Goal: Task Accomplishment & Management: Manage account settings

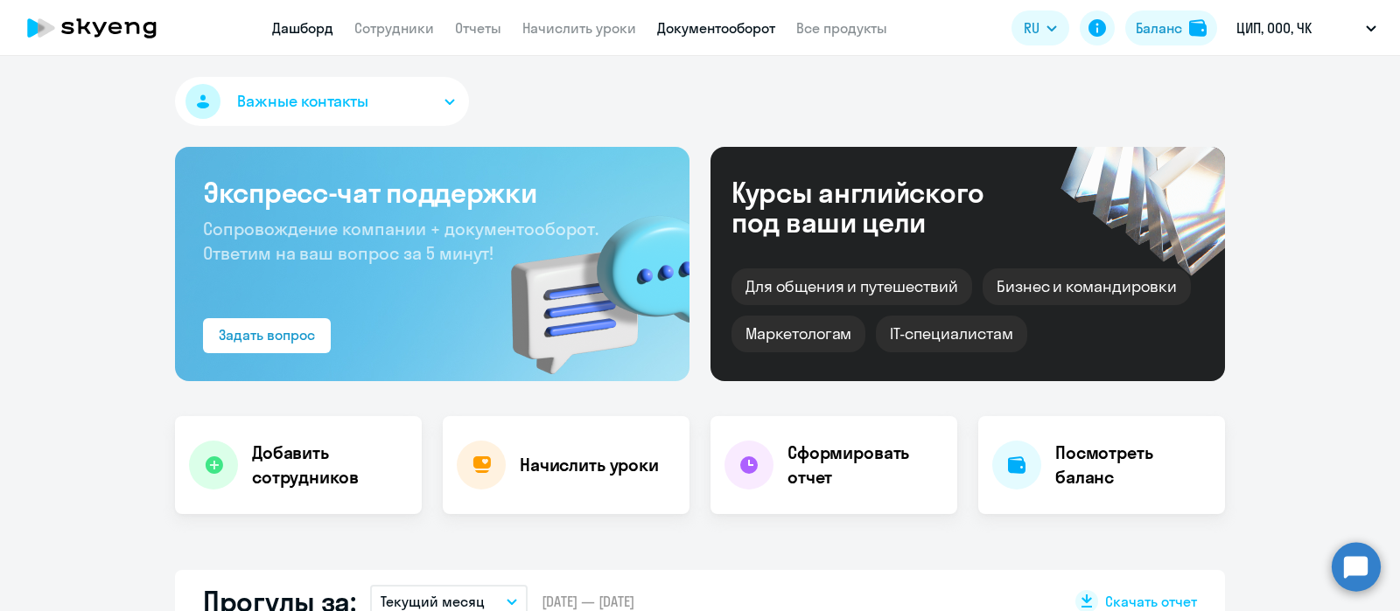
click at [716, 28] on link "Документооборот" at bounding box center [716, 27] width 118 height 17
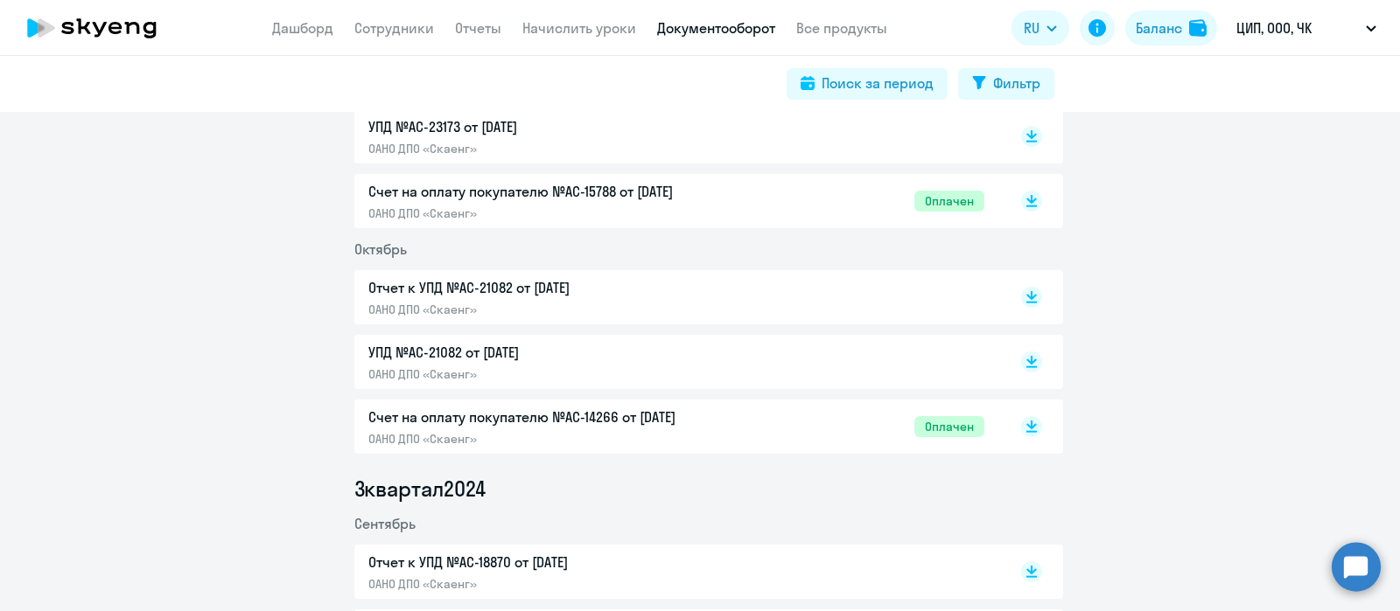
scroll to position [2740, 0]
click at [573, 433] on p "ОАНО ДПО «Скаенг»" at bounding box center [551, 441] width 367 height 16
click at [608, 199] on p "Счет на оплату покупателю №AC-15788 от 05.11.2024" at bounding box center [551, 193] width 367 height 21
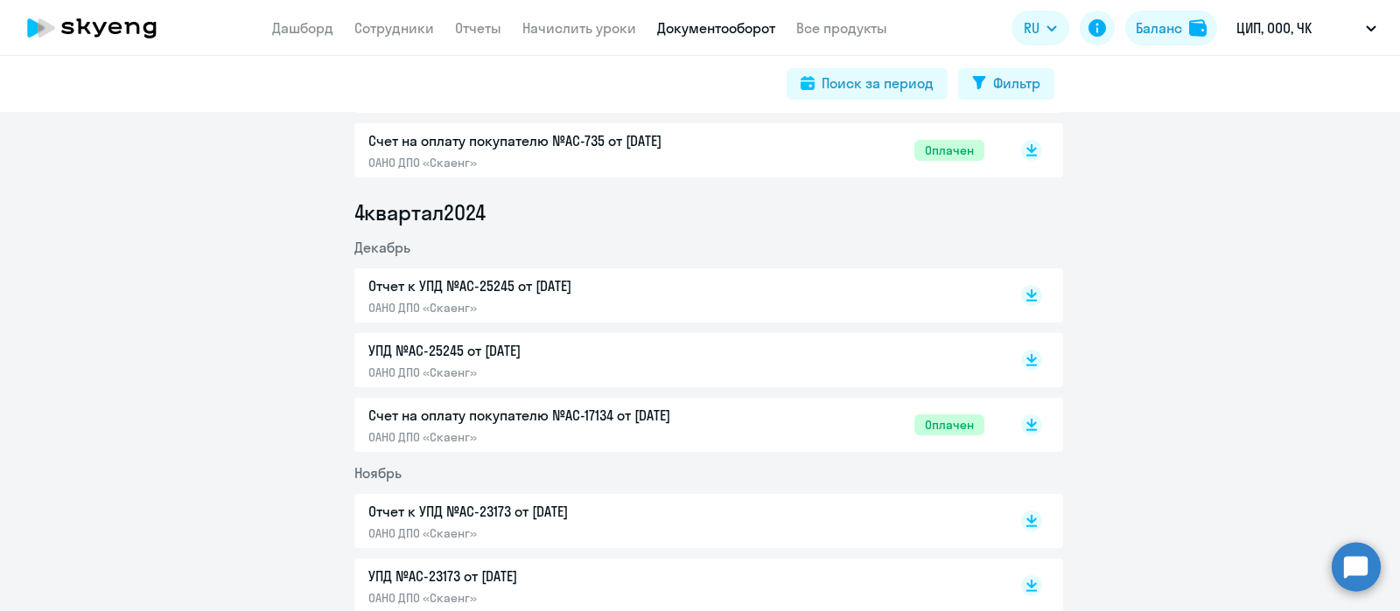
scroll to position [2215, 0]
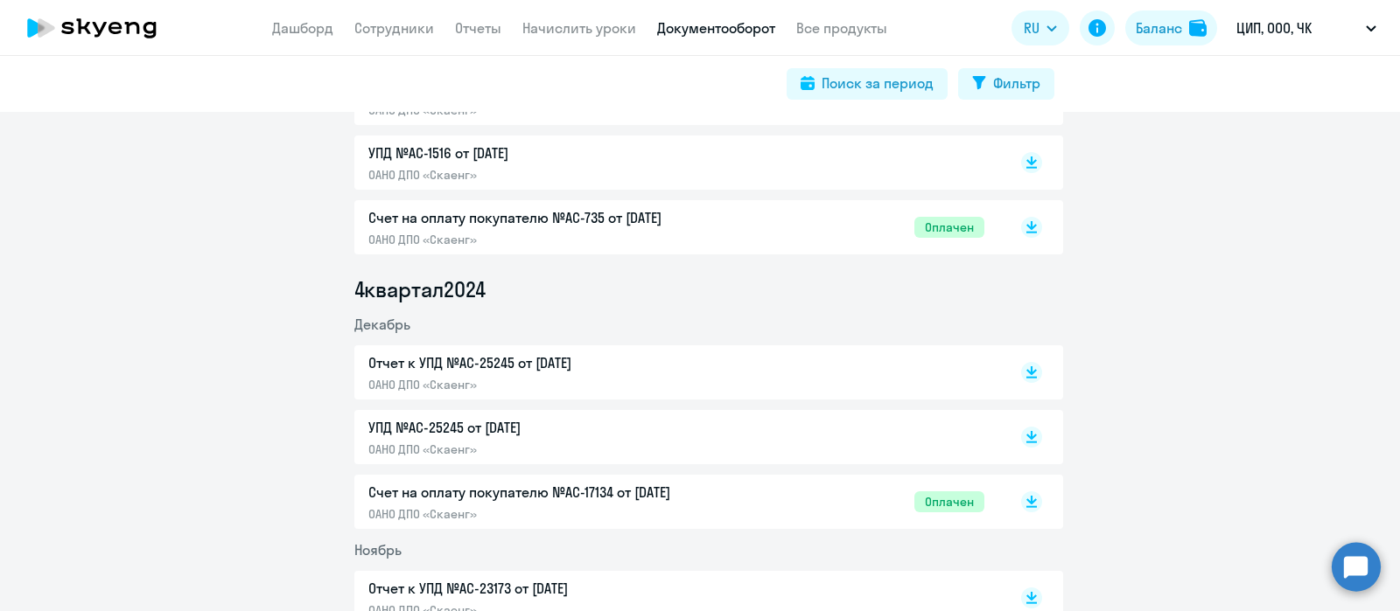
click at [630, 514] on p "ОАНО ДПО «Скаенг»" at bounding box center [551, 515] width 367 height 16
click at [691, 241] on p "ОАНО ДПО «Скаенг»" at bounding box center [551, 240] width 367 height 16
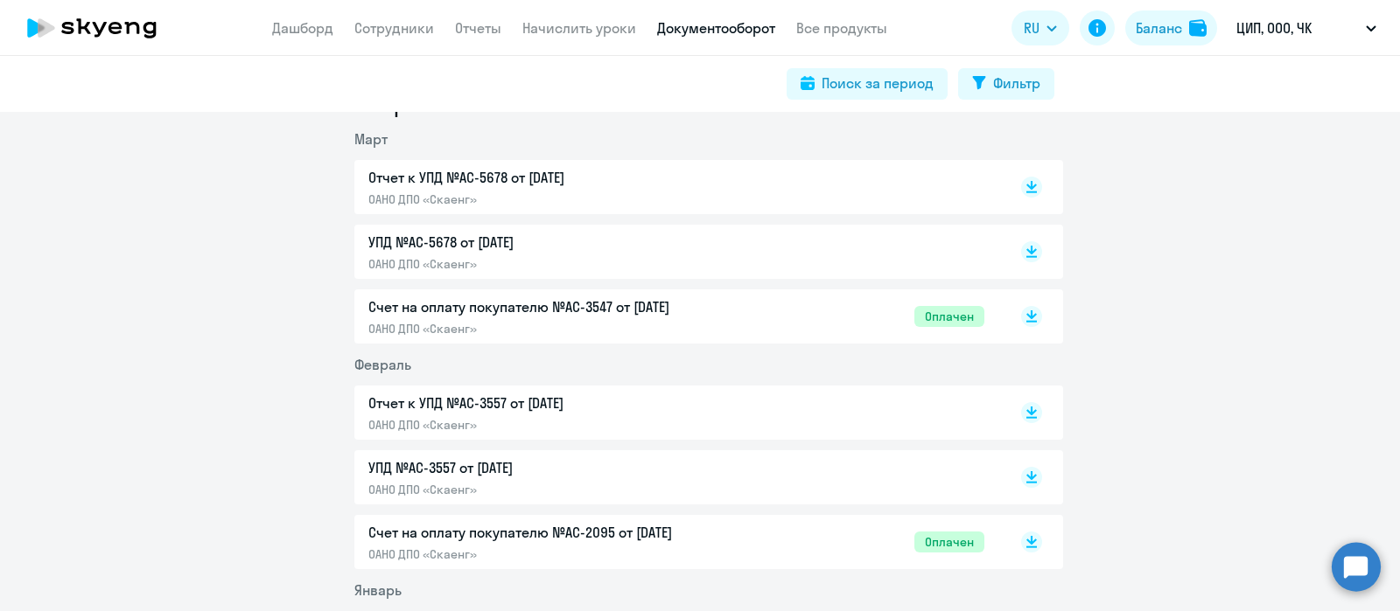
scroll to position [1670, 0]
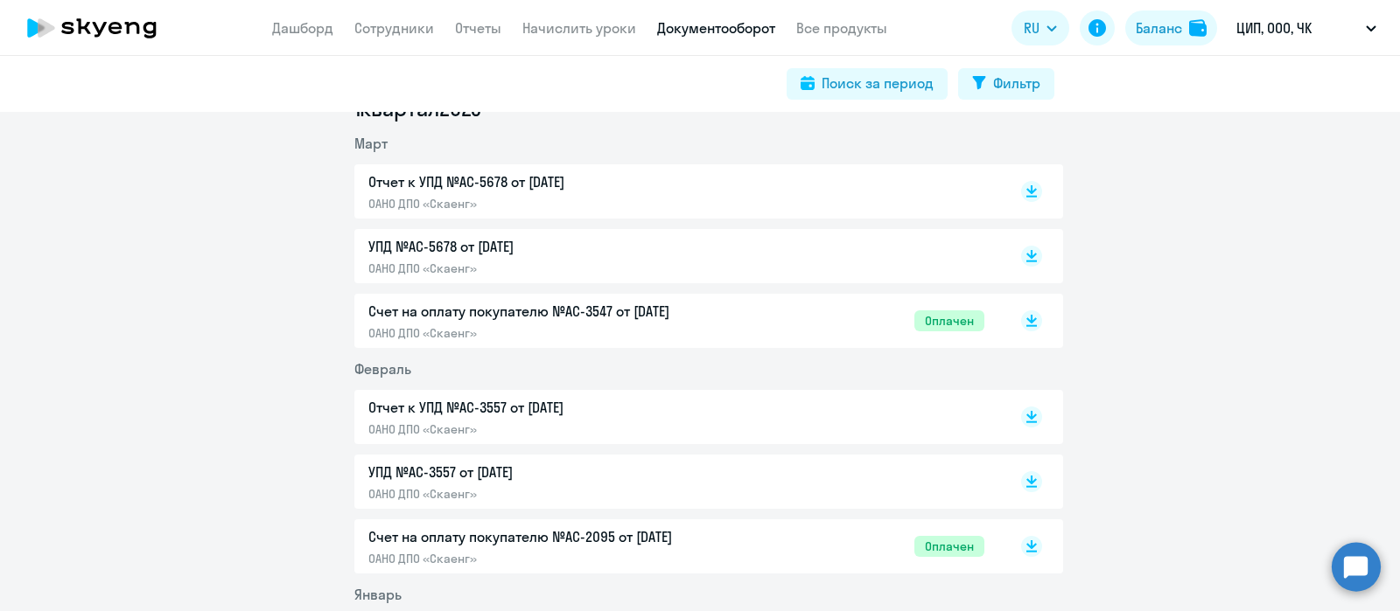
click at [667, 527] on p "Счет на оплату покупателю №AC-2095 от 02.02.2025" at bounding box center [551, 537] width 367 height 21
click at [665, 321] on div "Счет на оплату покупателю №AC-3547 от 03.03.2025 ОАНО ДПО «Скаенг»" at bounding box center [551, 321] width 367 height 40
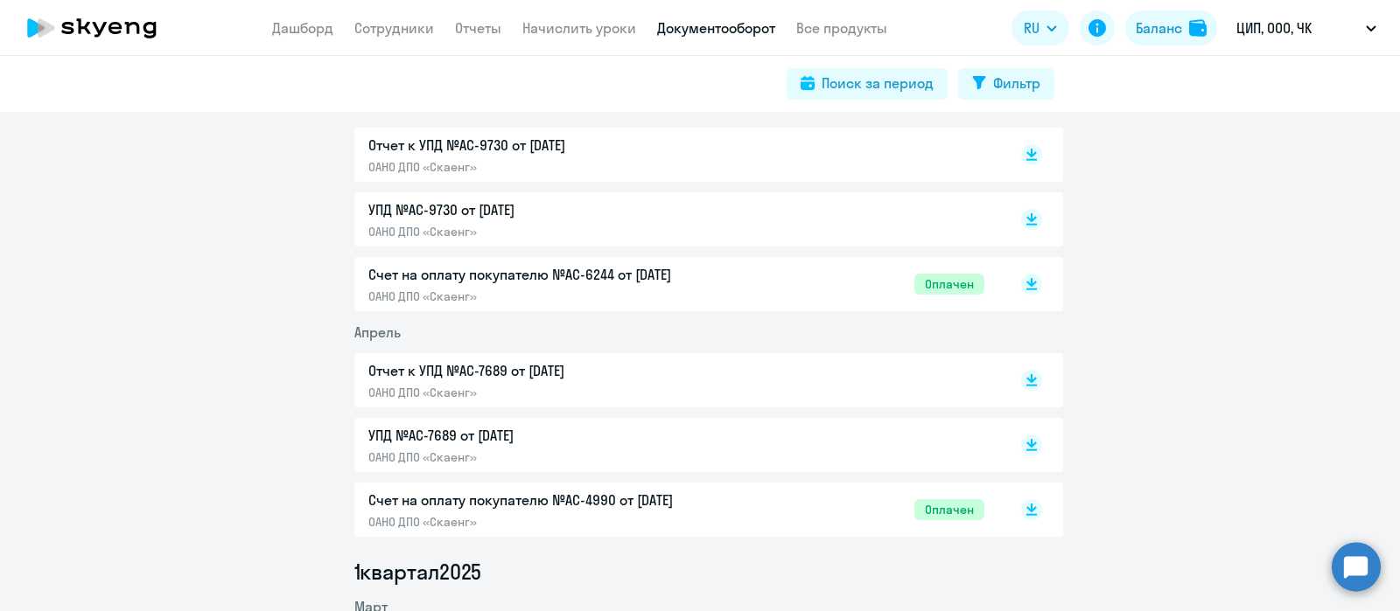
scroll to position [1205, 0]
click at [681, 505] on p "Счет на оплату покупателю №AC-4990 от 02.04.2025" at bounding box center [551, 502] width 367 height 21
click at [726, 273] on p "Счет на оплату покупателю №AC-6244 от 02.05.2025" at bounding box center [551, 276] width 367 height 21
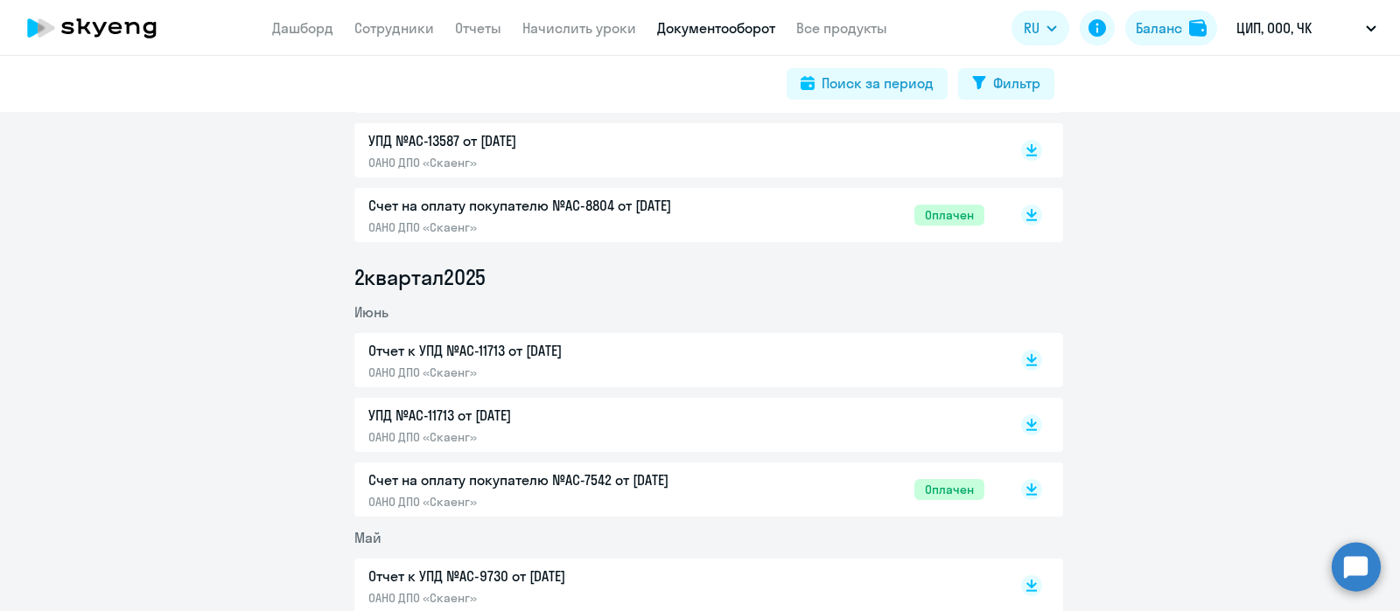
scroll to position [776, 0]
click at [704, 488] on p "Счет на оплату покупателю №AC-7542 от 02.06.2025" at bounding box center [551, 479] width 367 height 21
click at [772, 204] on div "Счет на оплату покупателю №AC-8804 от 02.07.2025 ОАНО ДПО «Скаенг» Оплачен" at bounding box center [676, 214] width 616 height 40
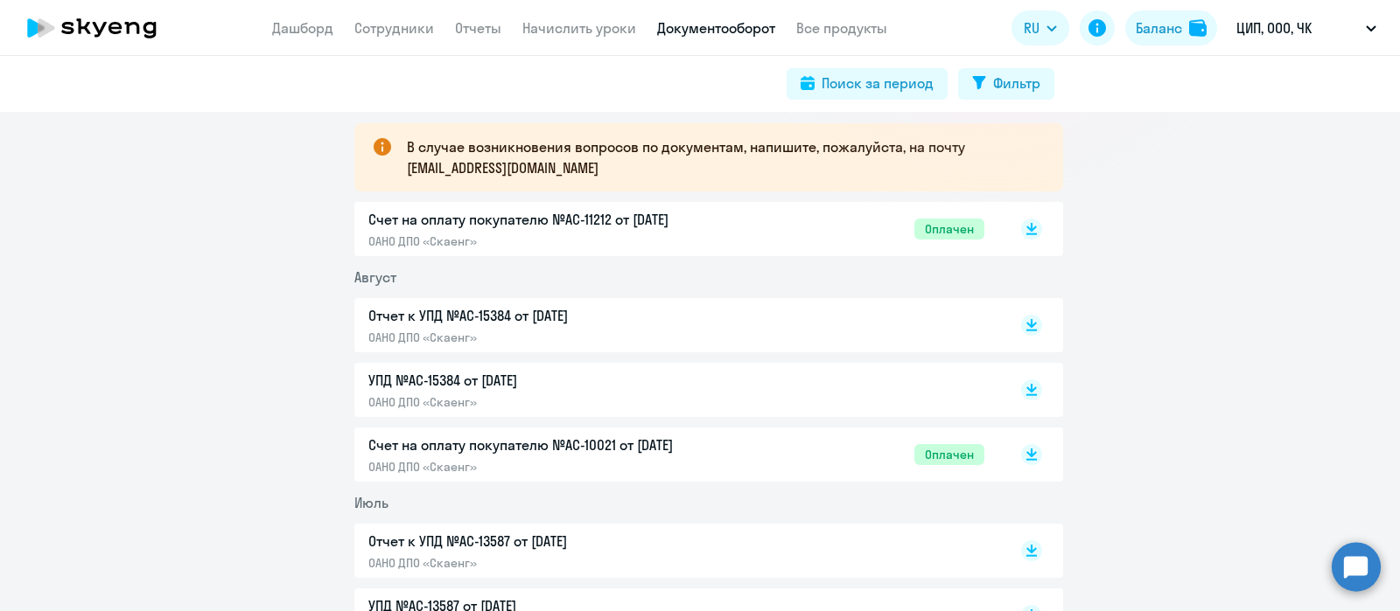
scroll to position [247, 0]
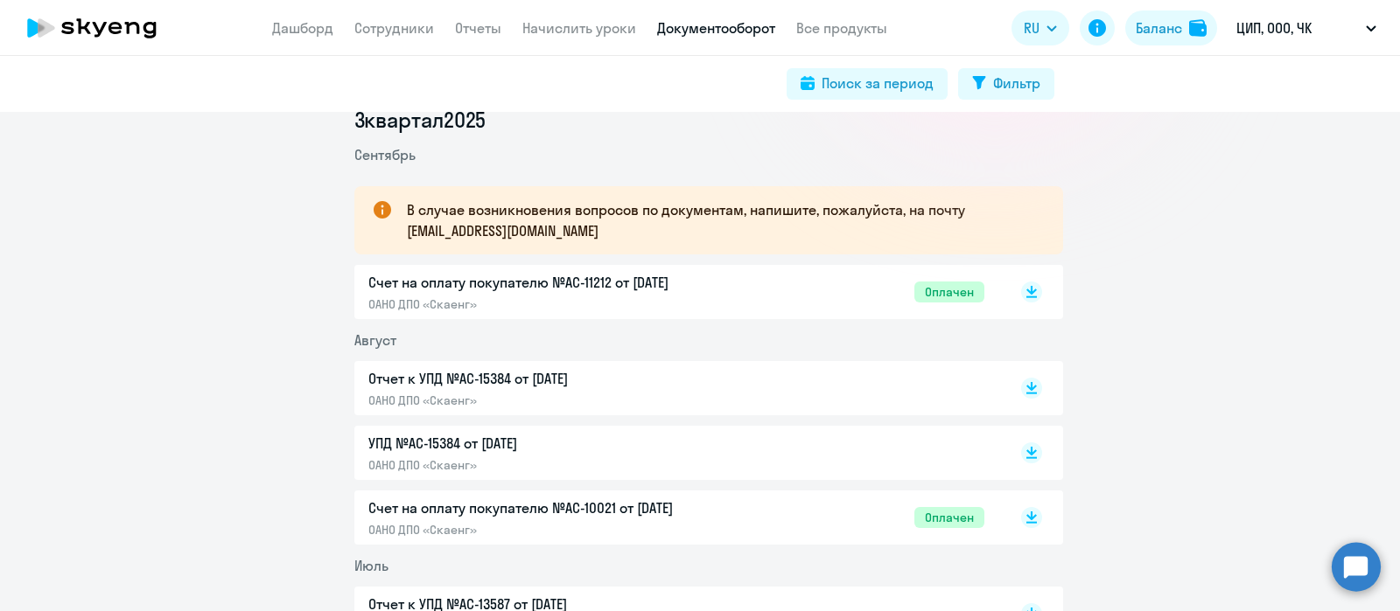
click at [699, 505] on p "Счет на оплату покупателю №AC-10021 от 02.08.2025" at bounding box center [551, 508] width 367 height 21
click at [735, 304] on div "Счет на оплату покупателю №AC-11212 от 02.09.2025 ОАНО ДПО «Скаенг» Оплачен" at bounding box center [676, 292] width 616 height 40
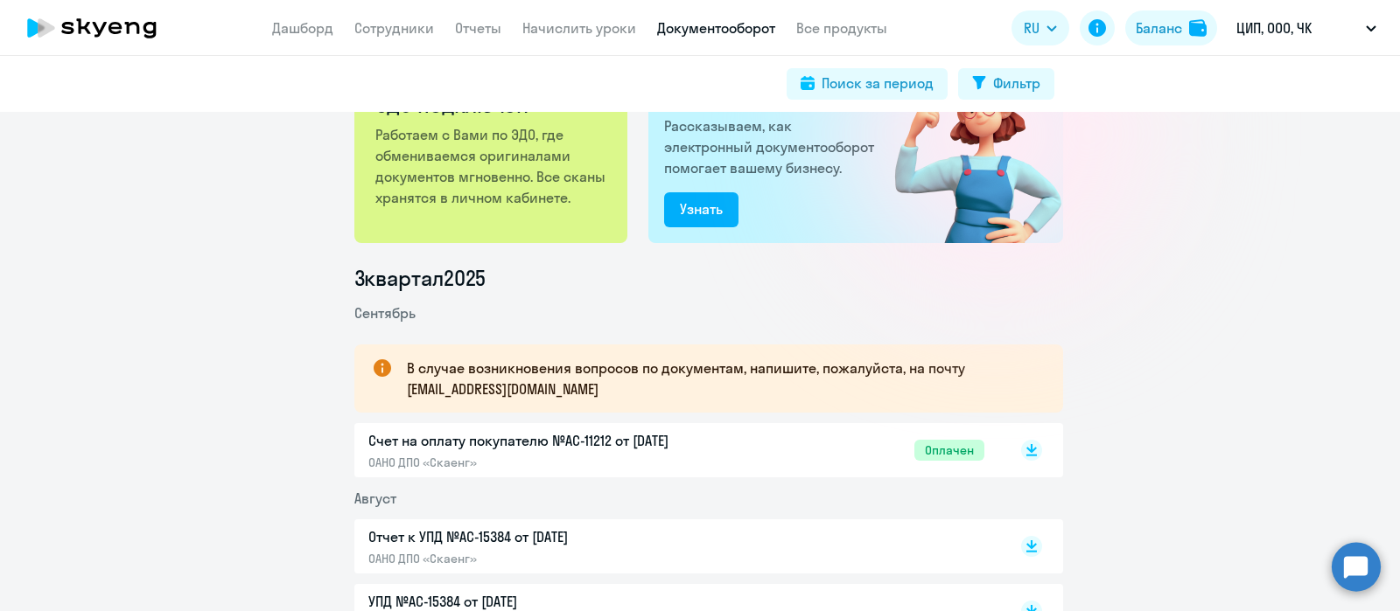
scroll to position [87, 0]
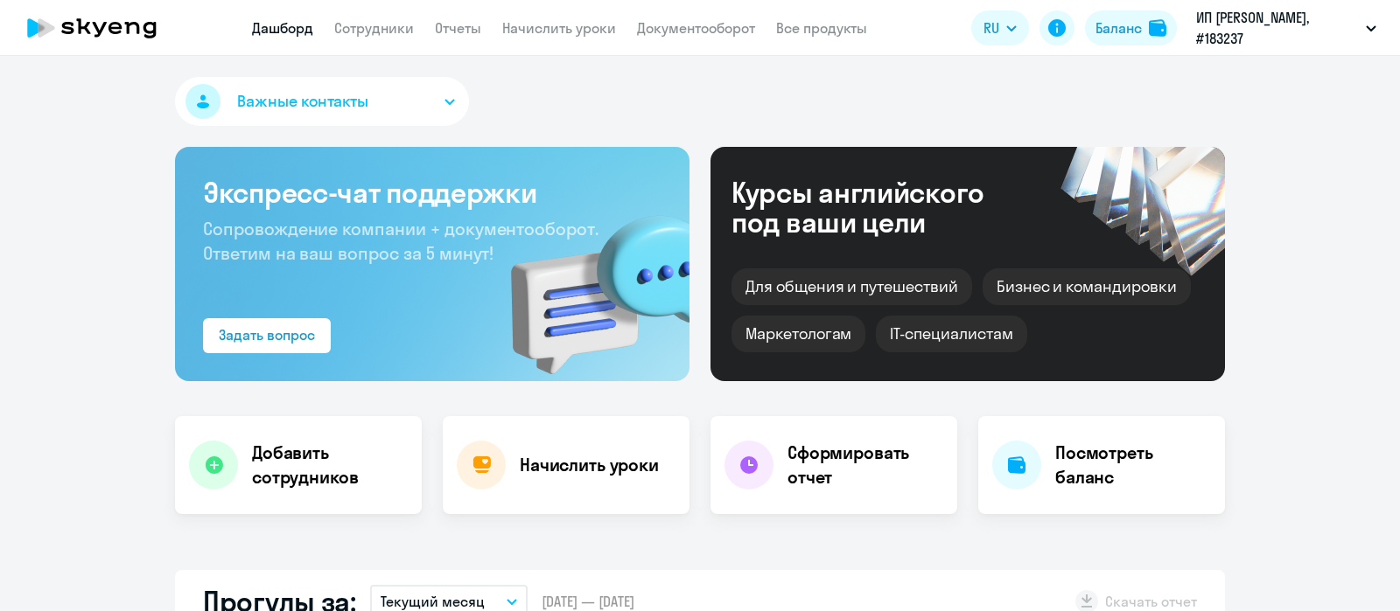
select select "30"
click at [589, 25] on link "Начислить уроки" at bounding box center [559, 27] width 114 height 17
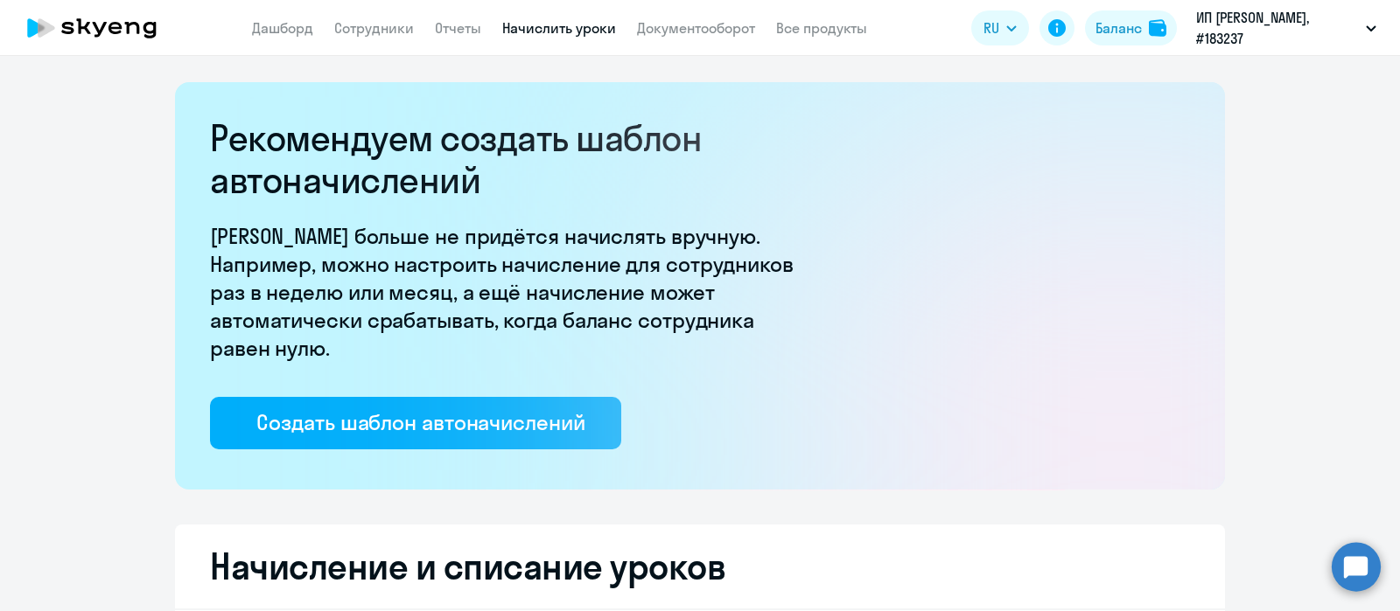
select select "10"
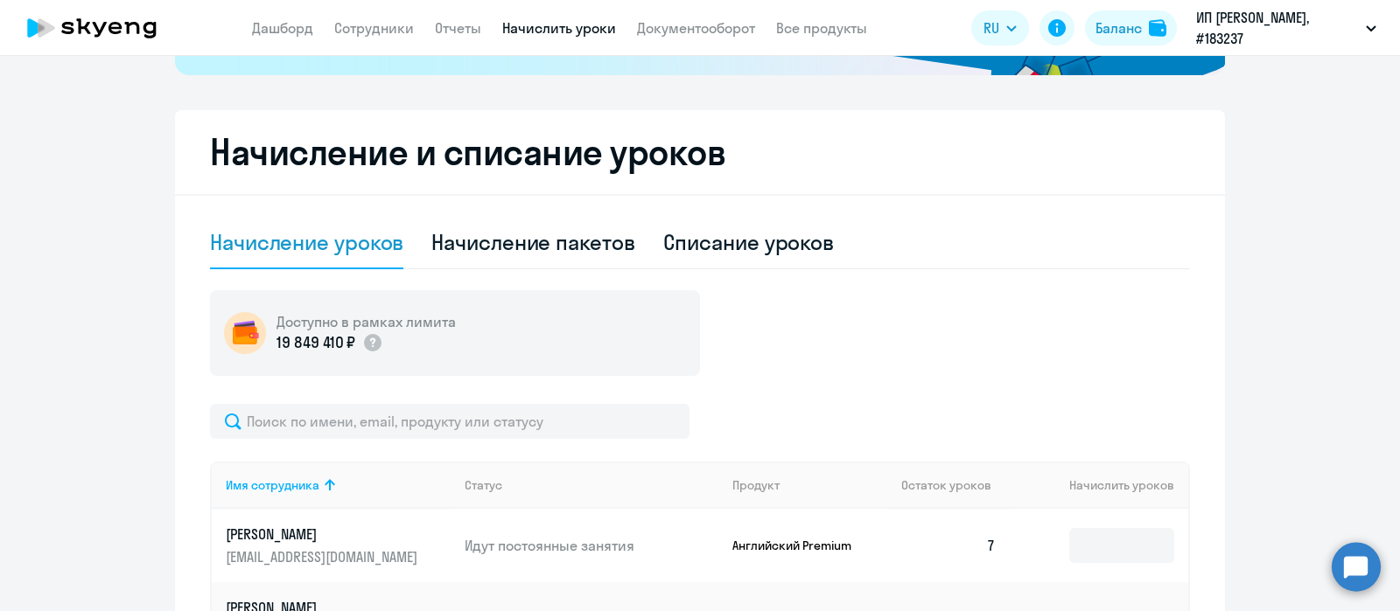
scroll to position [415, 0]
click at [728, 256] on div "Списание уроков" at bounding box center [748, 243] width 171 height 52
select select "10"
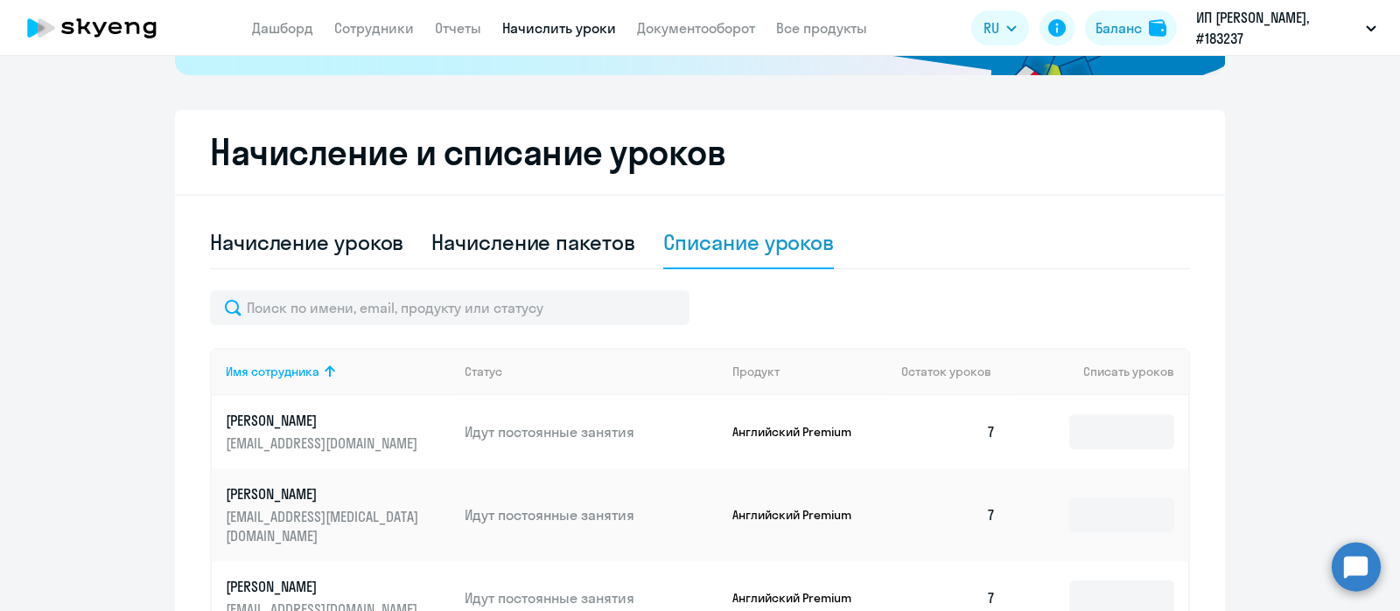
click at [1162, 255] on div "Начисление уроков Начисление пакетов Списание уроков" at bounding box center [700, 243] width 980 height 52
click at [1293, 192] on ng-component "Рекомендуем создать шаблон автоначислений Уроки больше не придётся начислять вр…" at bounding box center [700, 445] width 1400 height 1555
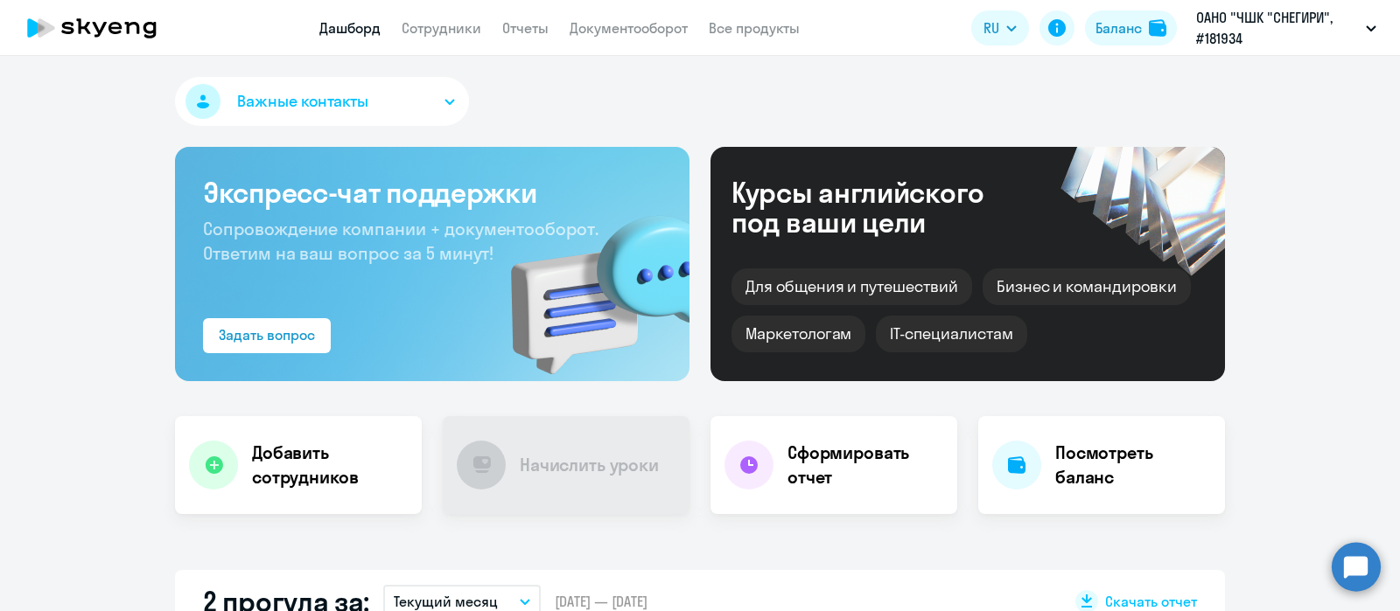
select select "30"
click at [1034, 90] on div "Важные контакты" at bounding box center [700, 105] width 1050 height 56
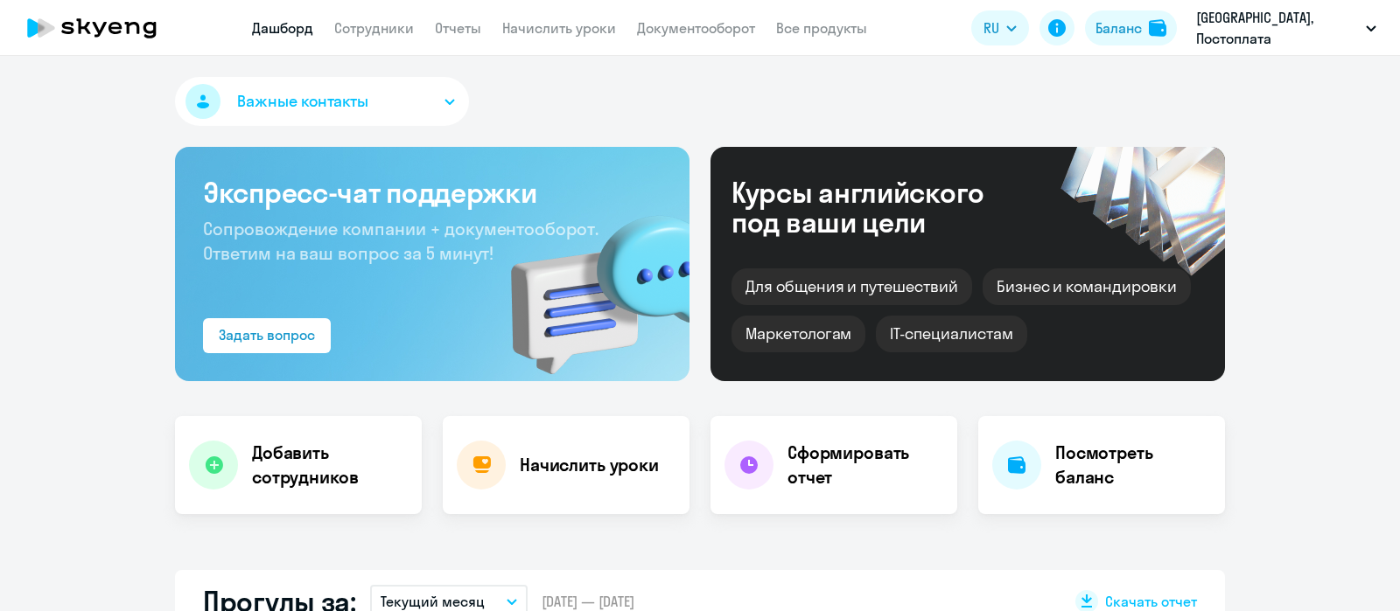
select select "30"
click at [561, 31] on link "Начислить уроки" at bounding box center [559, 27] width 114 height 17
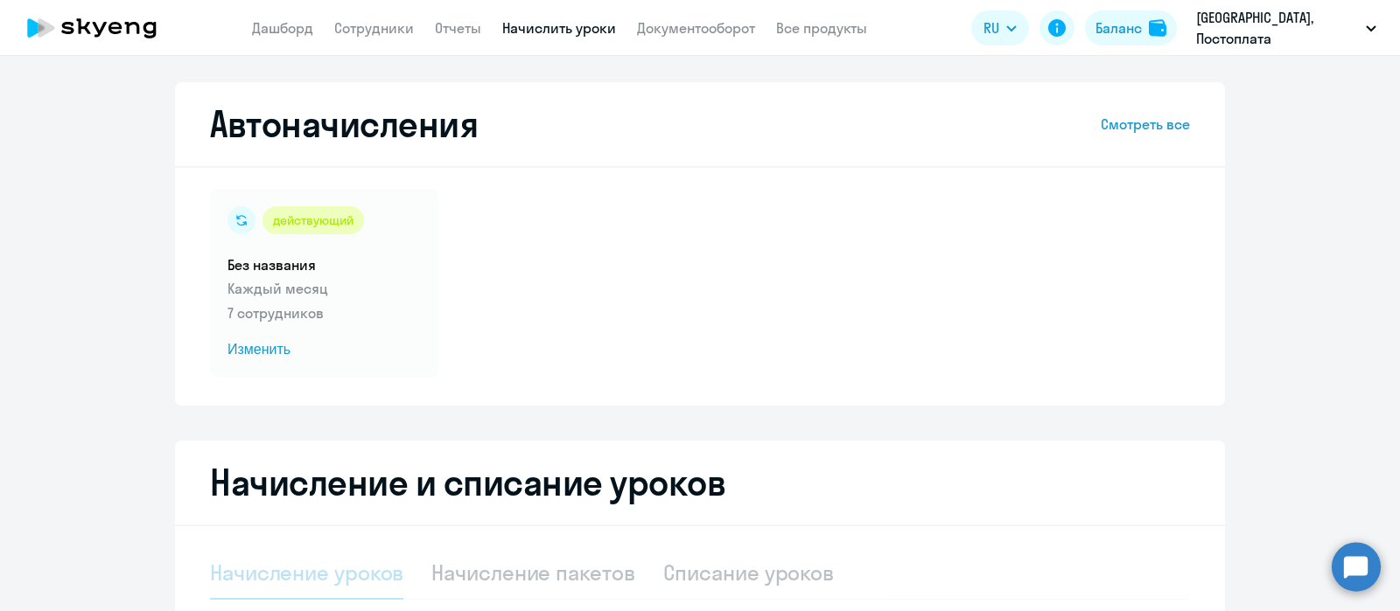
select select "10"
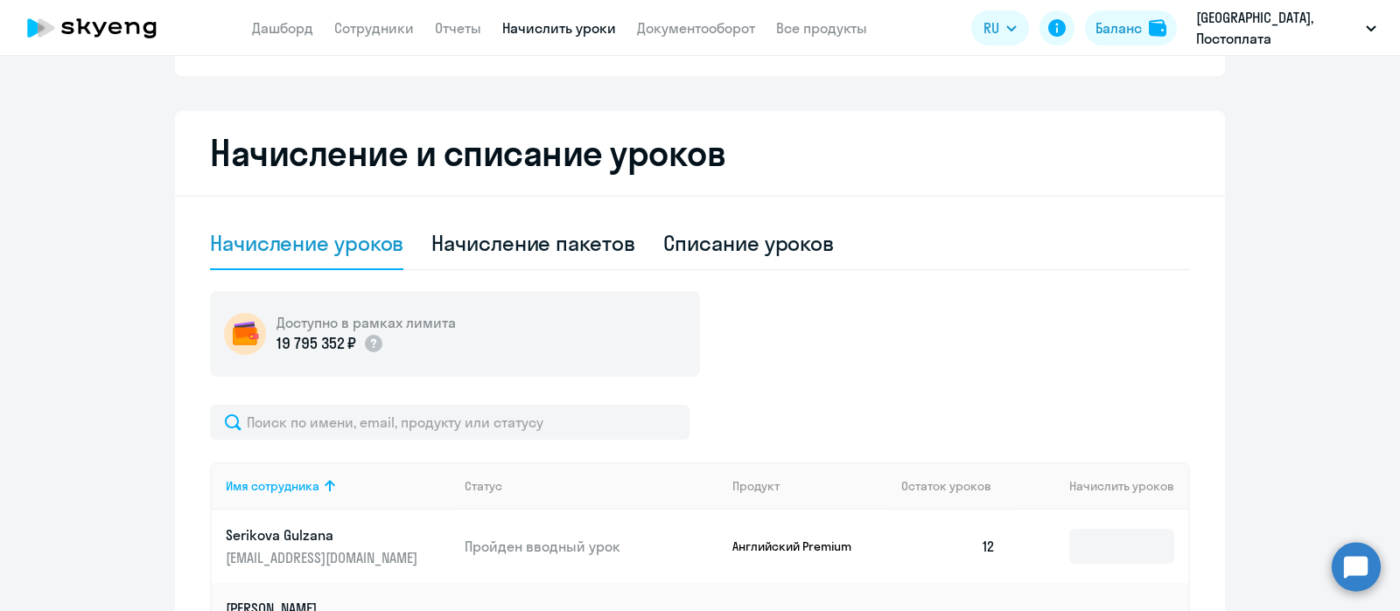
scroll to position [644, 0]
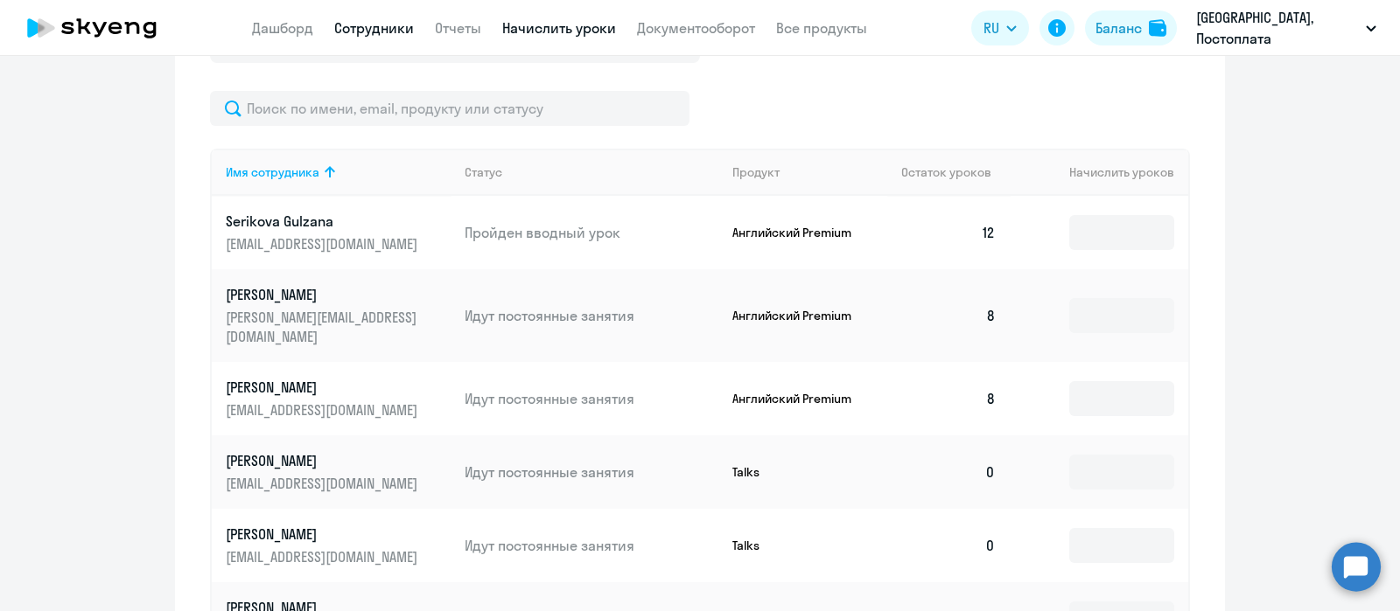
click at [409, 19] on link "Сотрудники" at bounding box center [374, 27] width 80 height 17
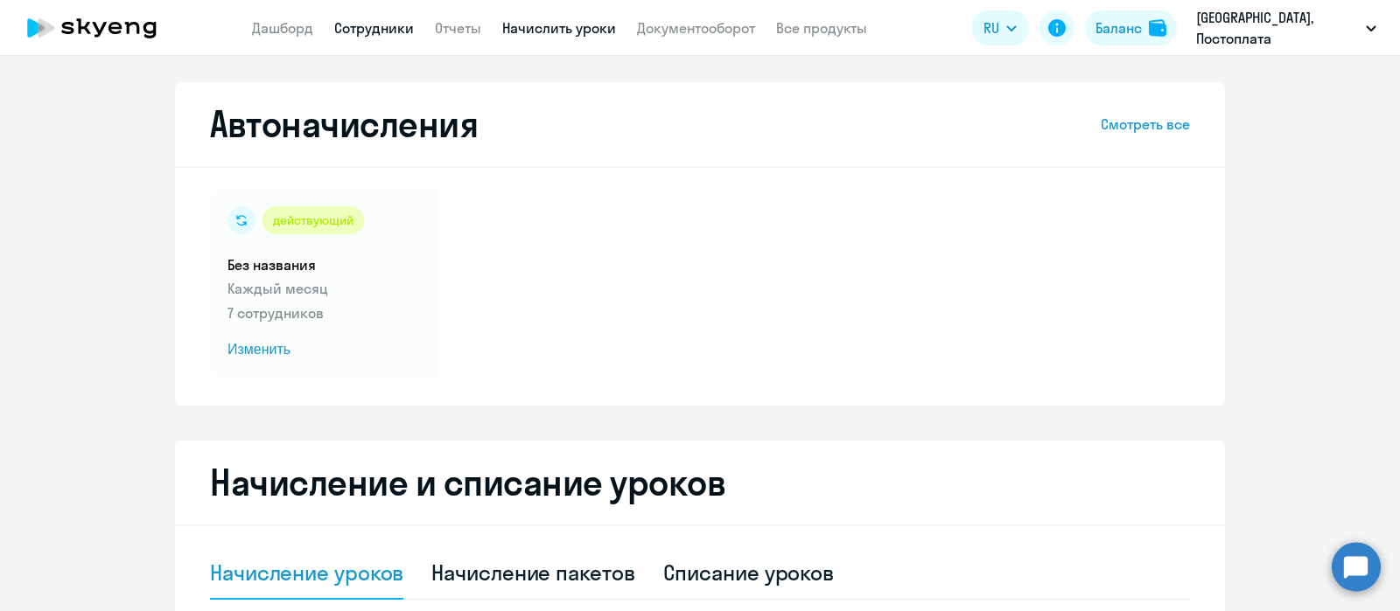
select select "30"
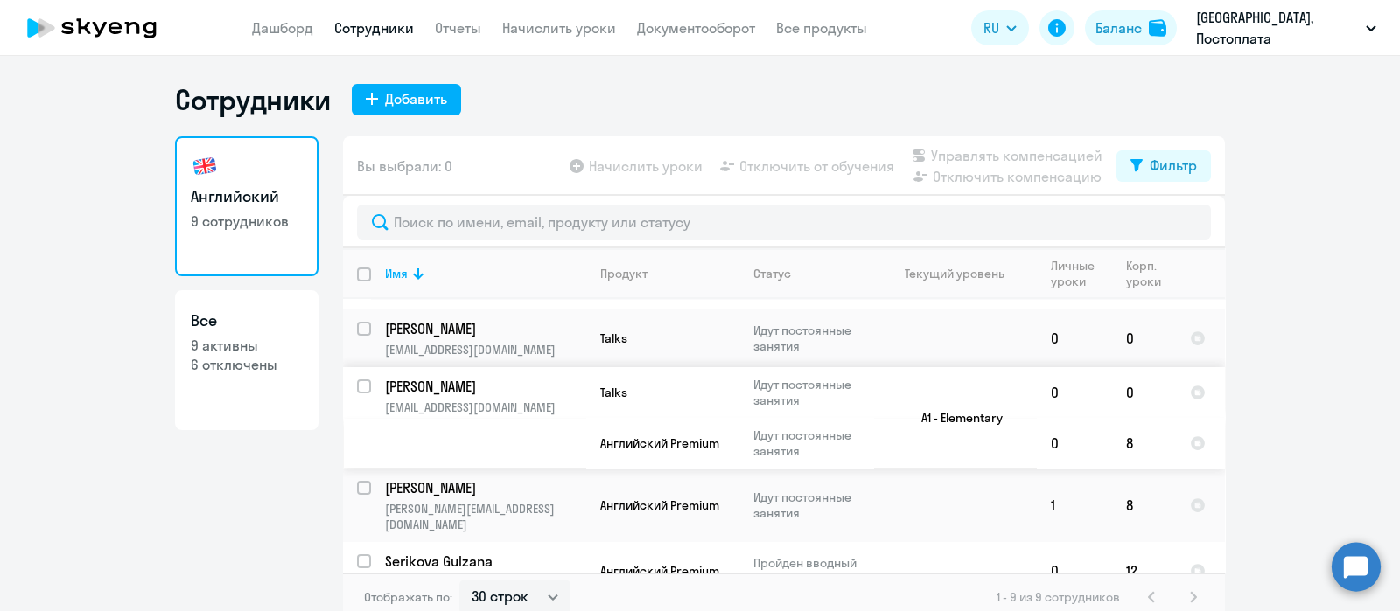
scroll to position [10, 0]
